Goal: Information Seeking & Learning: Check status

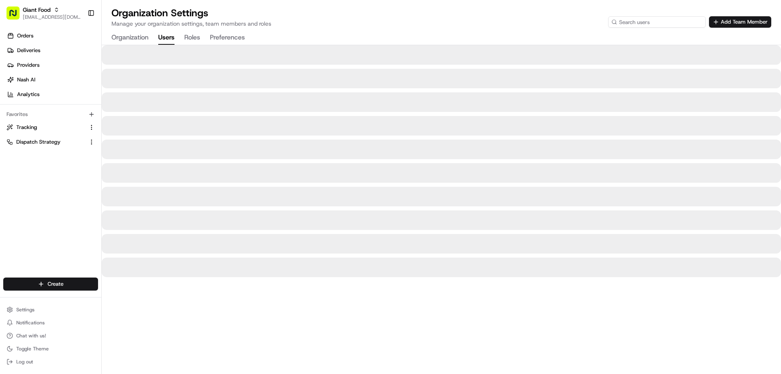
click at [650, 23] on input at bounding box center [657, 21] width 98 height 11
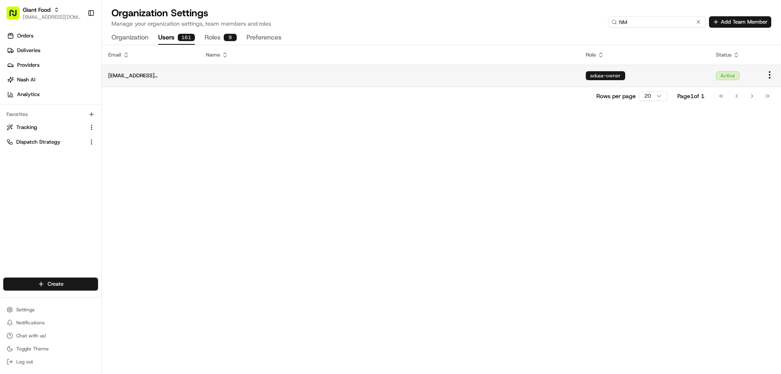
type input "NM"
click at [769, 75] on html "Giant Food [EMAIL_ADDRESS][DOMAIN_NAME] Toggle Sidebar Orders Deliveries Provid…" at bounding box center [390, 187] width 781 height 374
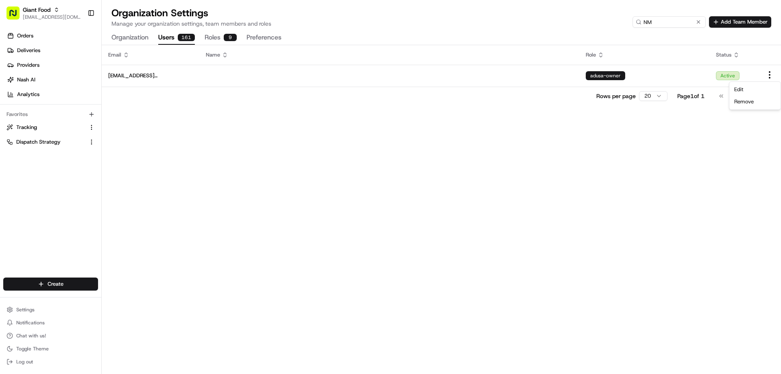
click at [576, 181] on html "Giant Food [EMAIL_ADDRESS][DOMAIN_NAME] Toggle Sidebar Orders Deliveries Provid…" at bounding box center [390, 187] width 781 height 374
click at [29, 38] on span "Orders" at bounding box center [25, 35] width 16 height 7
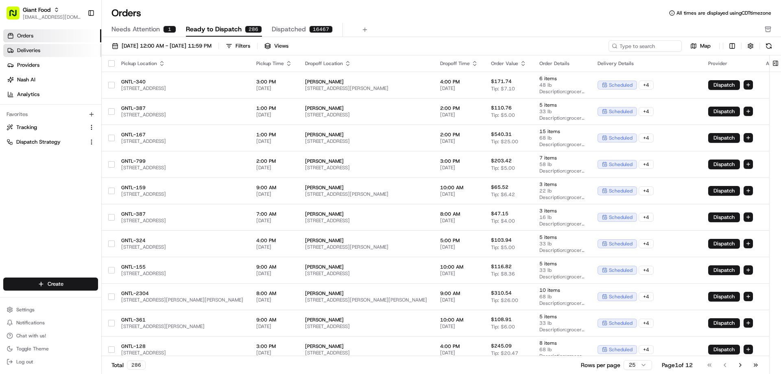
click at [46, 53] on link "Deliveries" at bounding box center [52, 50] width 98 height 13
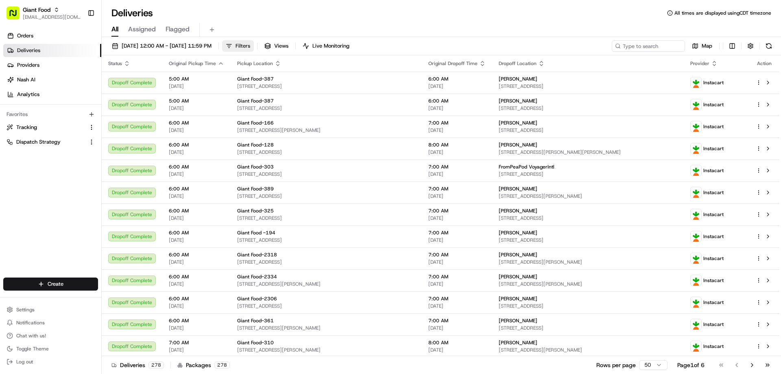
click at [250, 48] on span "Filters" at bounding box center [242, 45] width 15 height 7
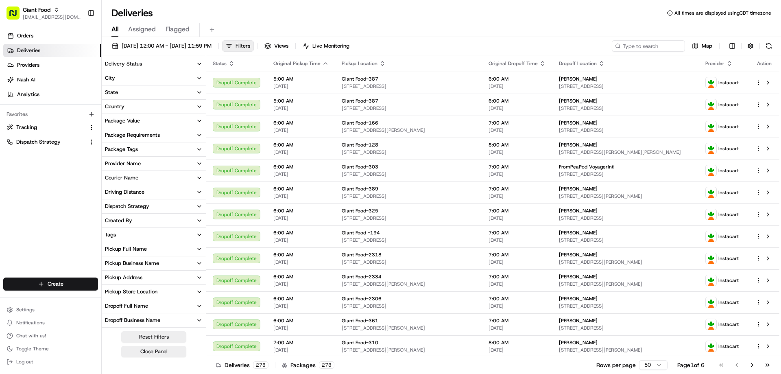
click at [144, 163] on button "Provider Name" at bounding box center [154, 164] width 104 height 14
click at [109, 201] on button "Uber" at bounding box center [106, 202] width 7 height 7
